Goal: Navigation & Orientation: Find specific page/section

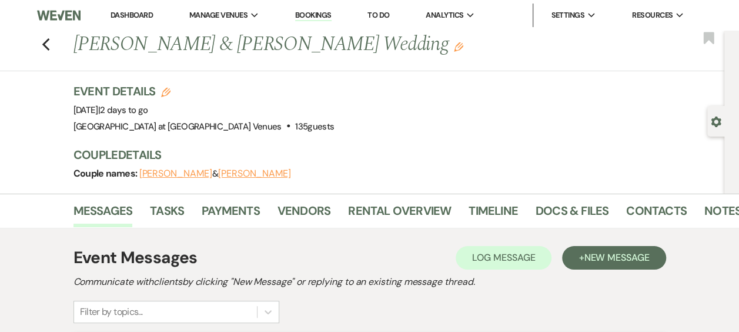
click at [45, 44] on div "Previous [PERSON_NAME] & [PERSON_NAME] Wedding Edit Bookmark" at bounding box center [359, 51] width 731 height 41
click at [47, 44] on use "button" at bounding box center [46, 44] width 8 height 13
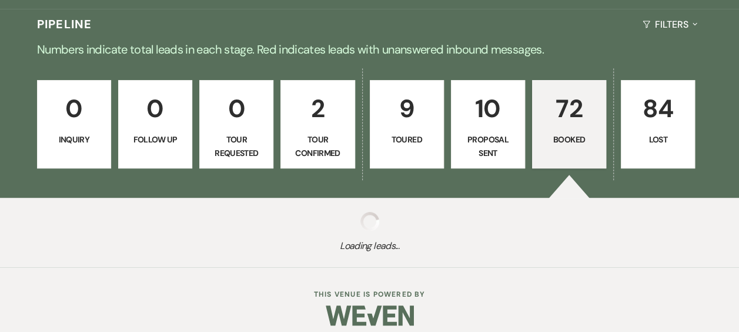
scroll to position [265, 0]
